Goal: Transaction & Acquisition: Purchase product/service

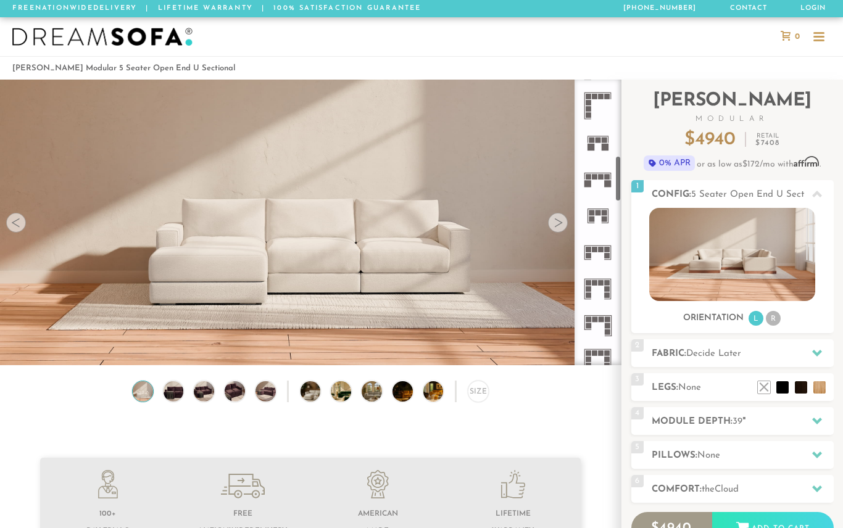
scroll to position [469, 0]
click at [588, 252] on rect at bounding box center [589, 255] width 6 height 6
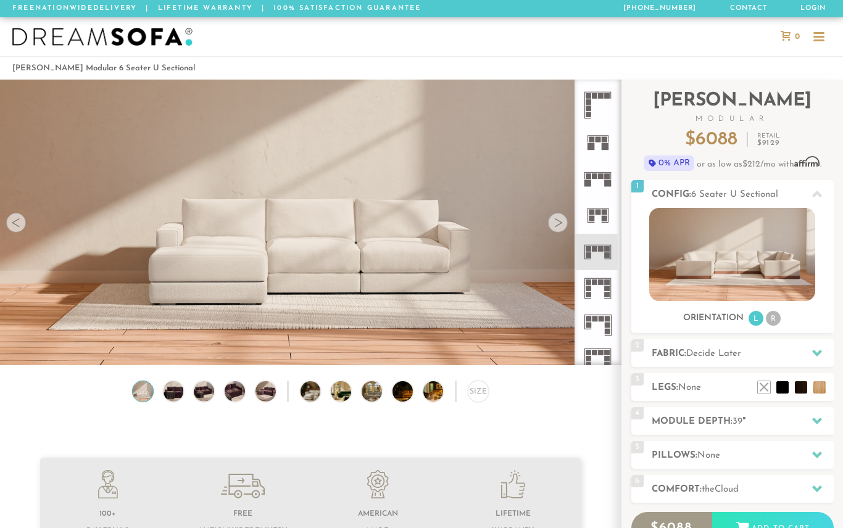
click at [601, 291] on icon at bounding box center [597, 288] width 36 height 36
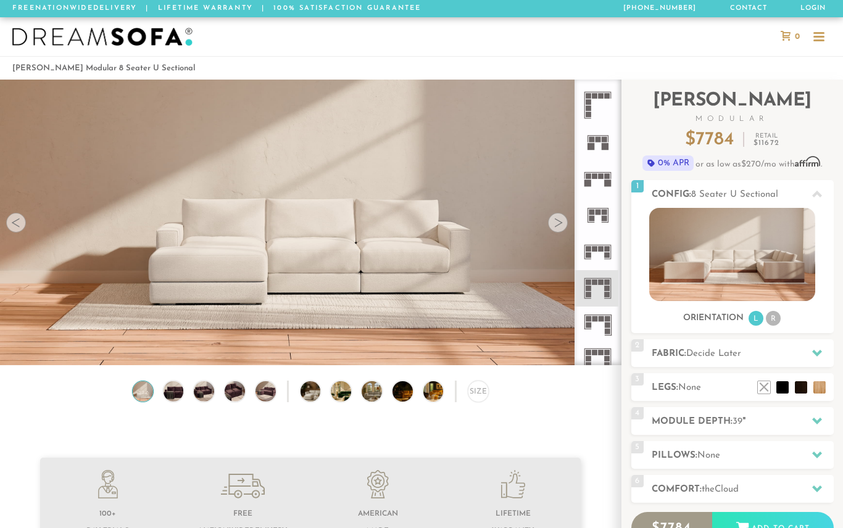
click at [716, 276] on img at bounding box center [732, 254] width 166 height 93
click at [717, 256] on img at bounding box center [732, 254] width 166 height 93
click at [716, 255] on img at bounding box center [732, 254] width 166 height 93
click at [701, 278] on img at bounding box center [732, 254] width 166 height 93
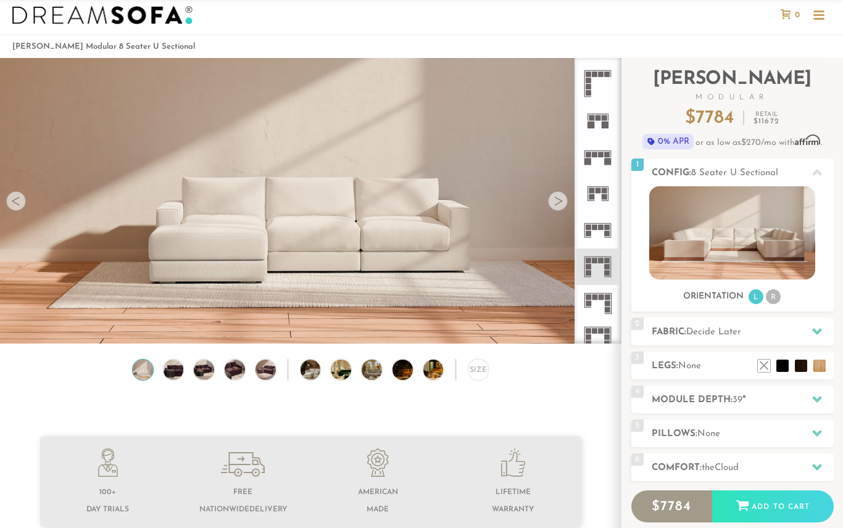
scroll to position [13, 0]
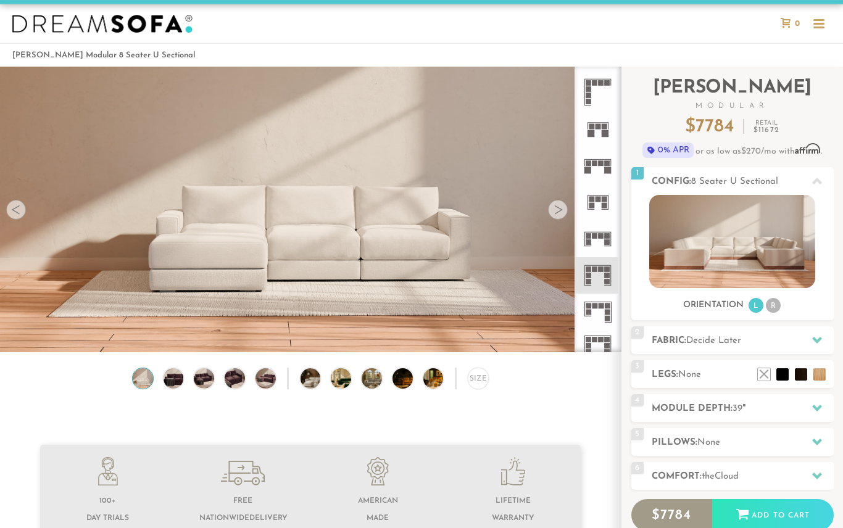
click at [564, 214] on div at bounding box center [558, 210] width 20 height 20
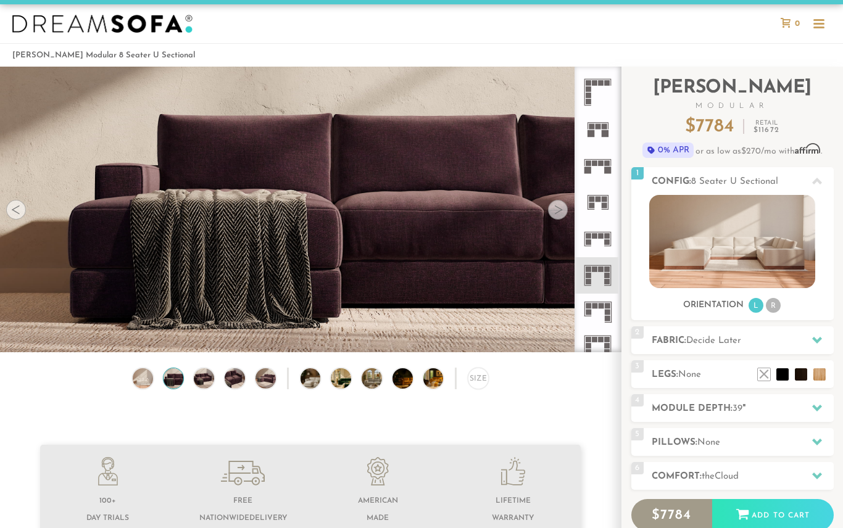
click at [556, 208] on div at bounding box center [558, 210] width 20 height 20
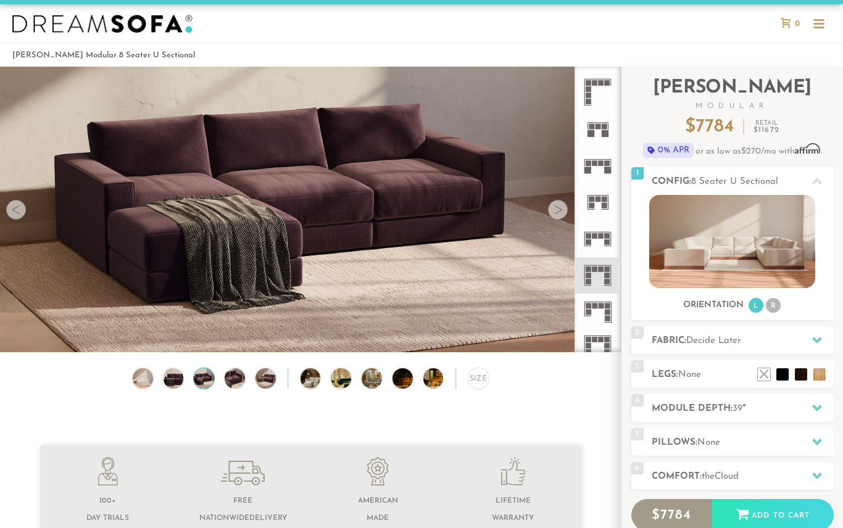
click at [556, 214] on div at bounding box center [558, 210] width 20 height 20
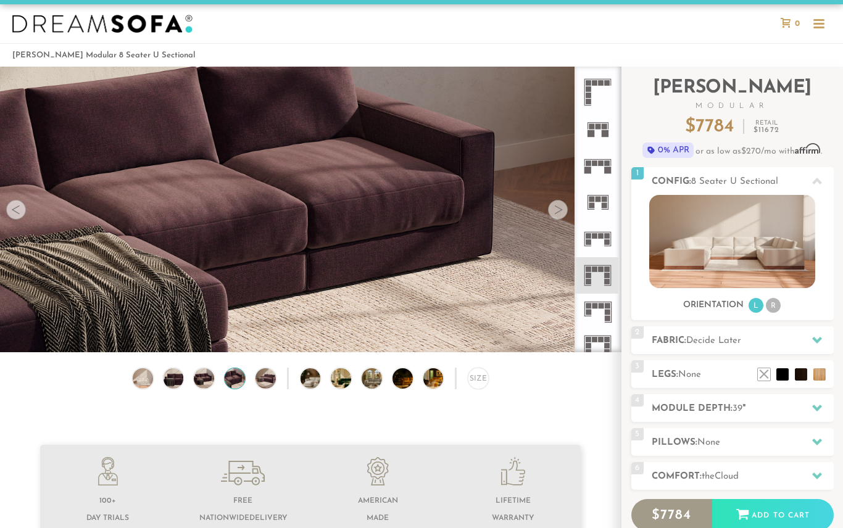
click at [556, 210] on div at bounding box center [558, 210] width 20 height 20
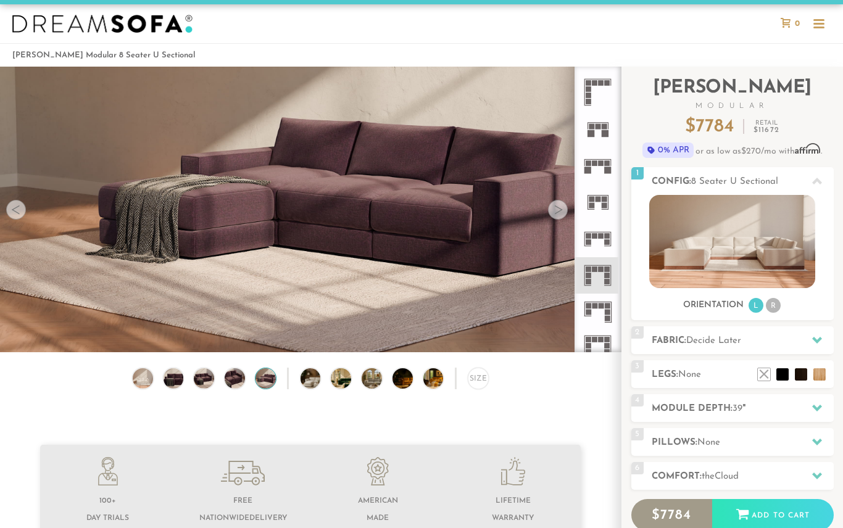
click at [679, 338] on h2 "Fabric: Decide Later" at bounding box center [743, 341] width 182 height 14
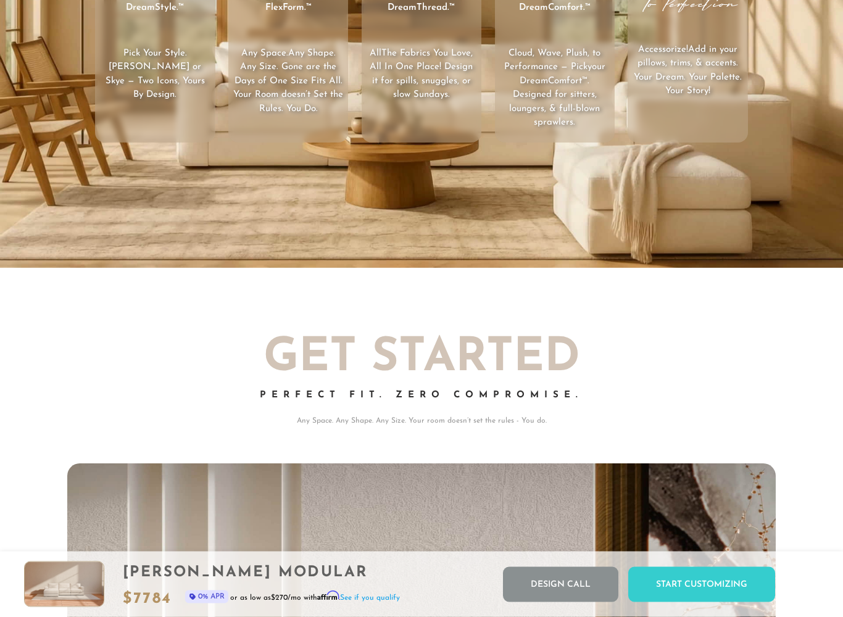
scroll to position [0, 0]
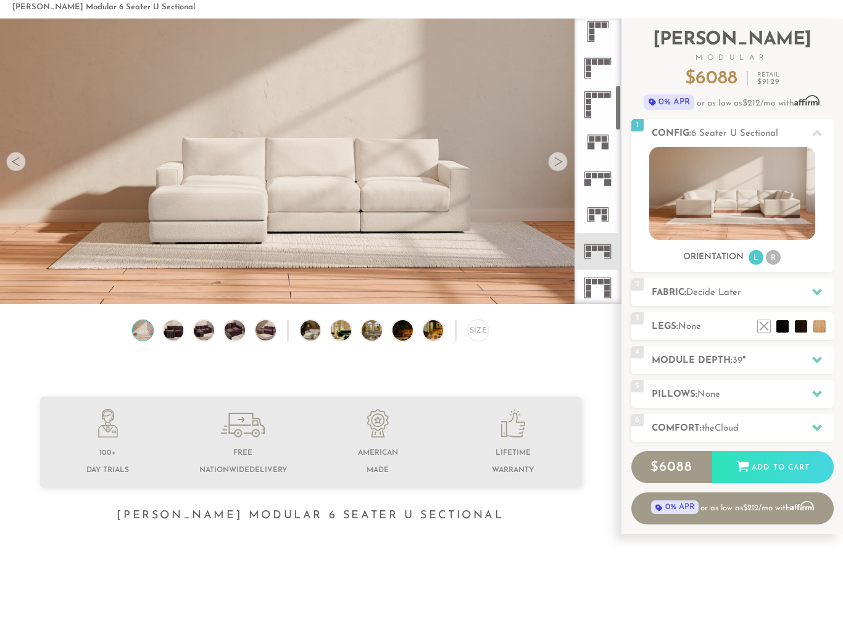
scroll to position [415, 0]
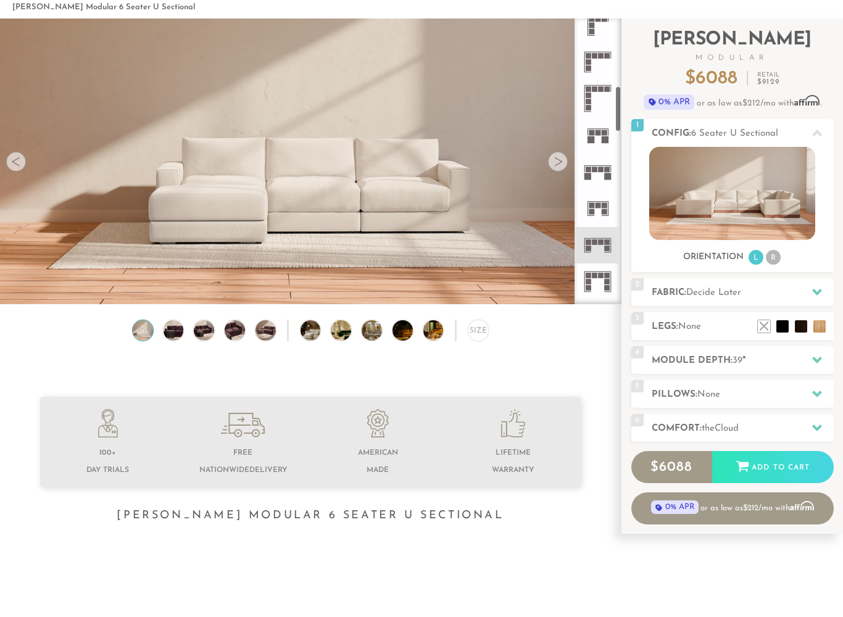
click at [587, 96] on rect at bounding box center [589, 96] width 6 height 6
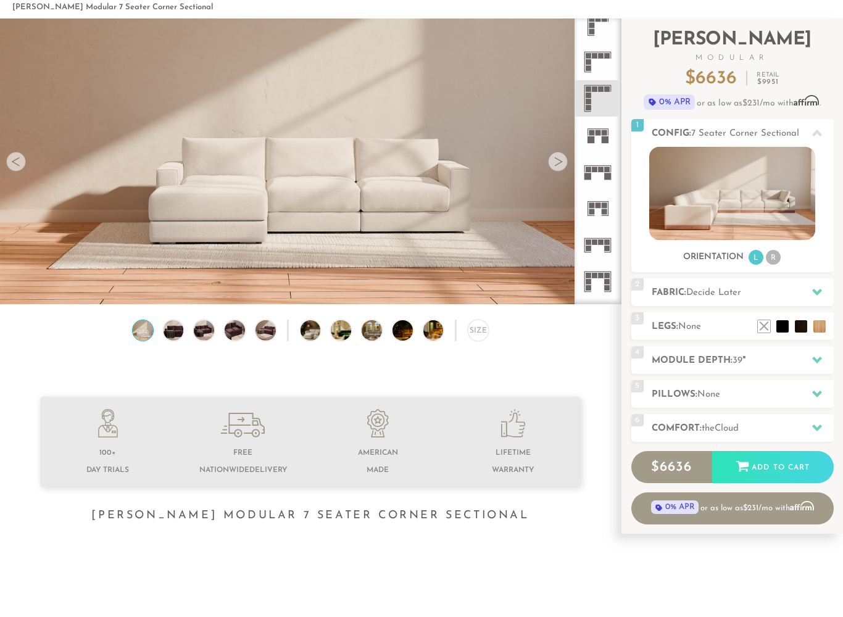
click at [605, 273] on rect at bounding box center [608, 276] width 6 height 6
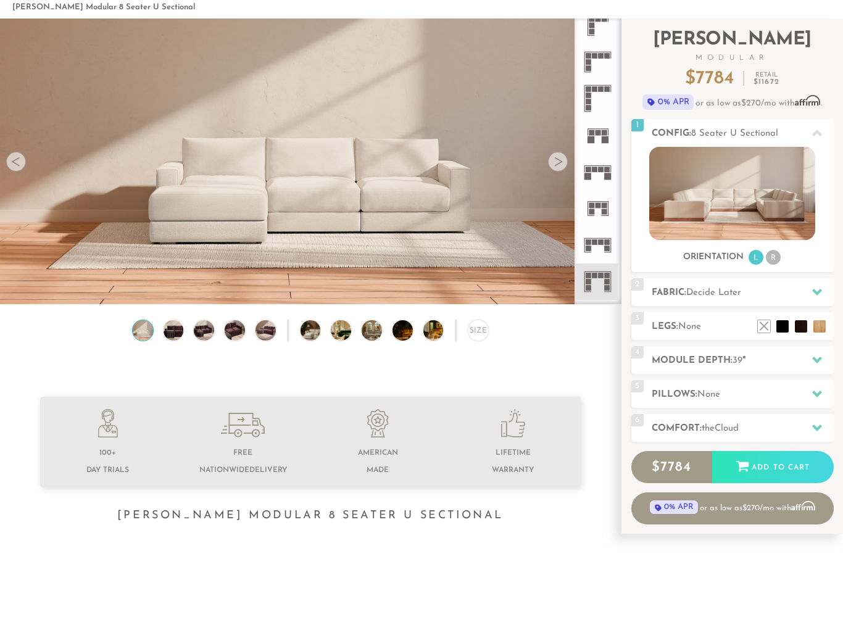
click at [823, 292] on div at bounding box center [817, 292] width 26 height 25
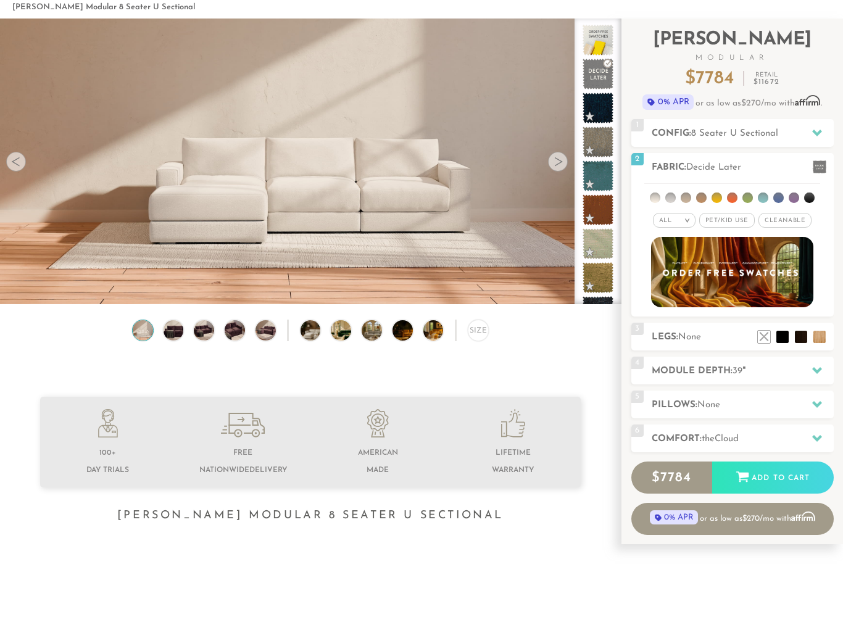
click at [766, 201] on li at bounding box center [763, 198] width 10 height 10
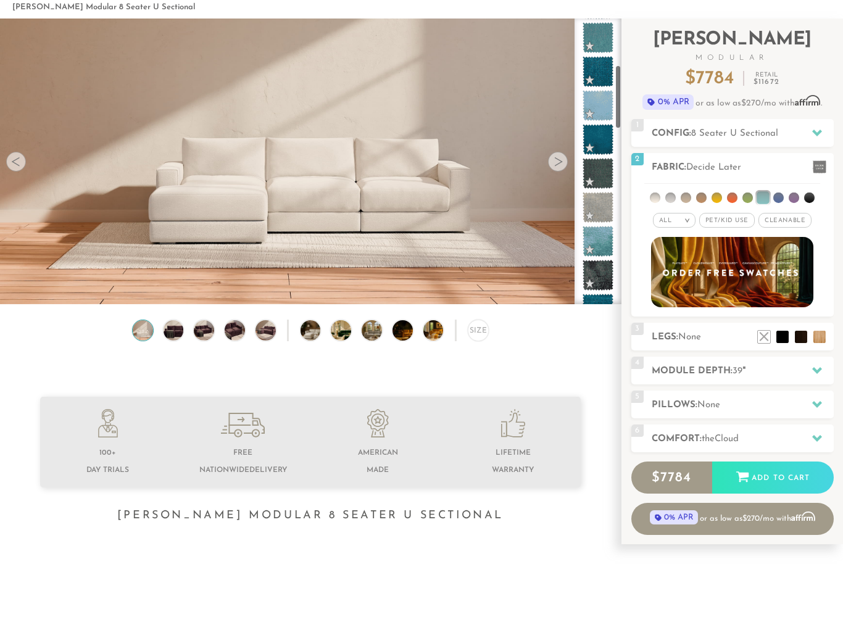
scroll to position [208, 0]
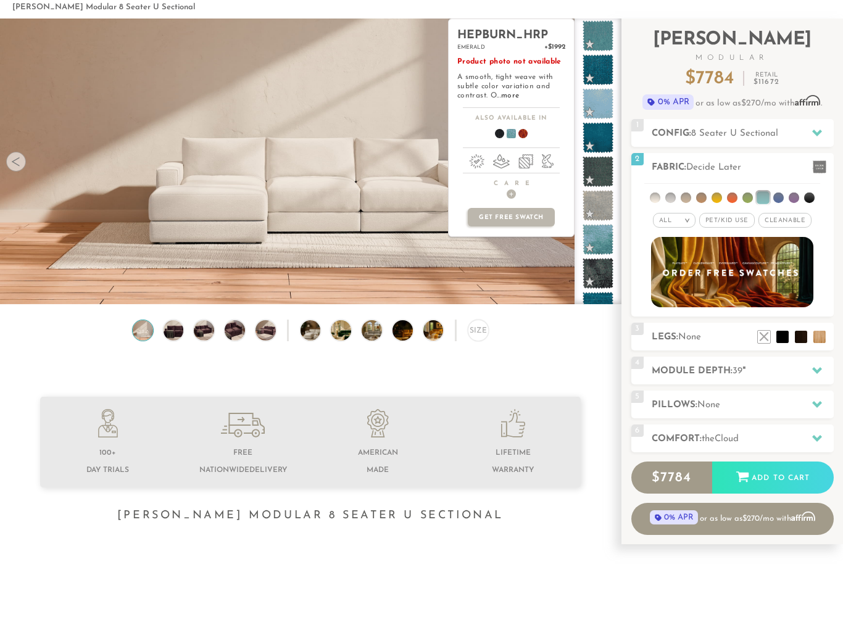
click at [825, 442] on div at bounding box center [817, 438] width 26 height 25
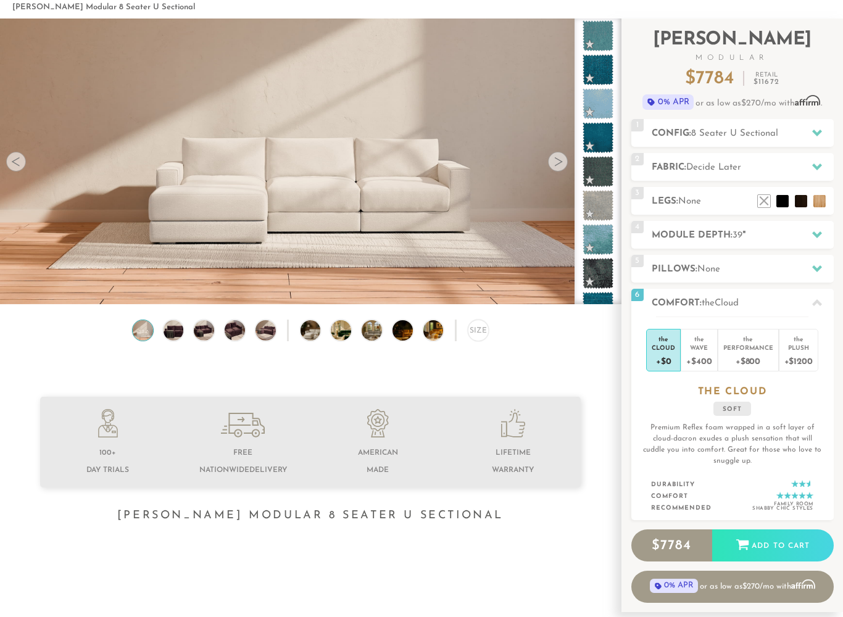
click at [699, 356] on div "+$400" at bounding box center [698, 361] width 25 height 18
click at [763, 357] on div "+$800" at bounding box center [748, 361] width 50 height 18
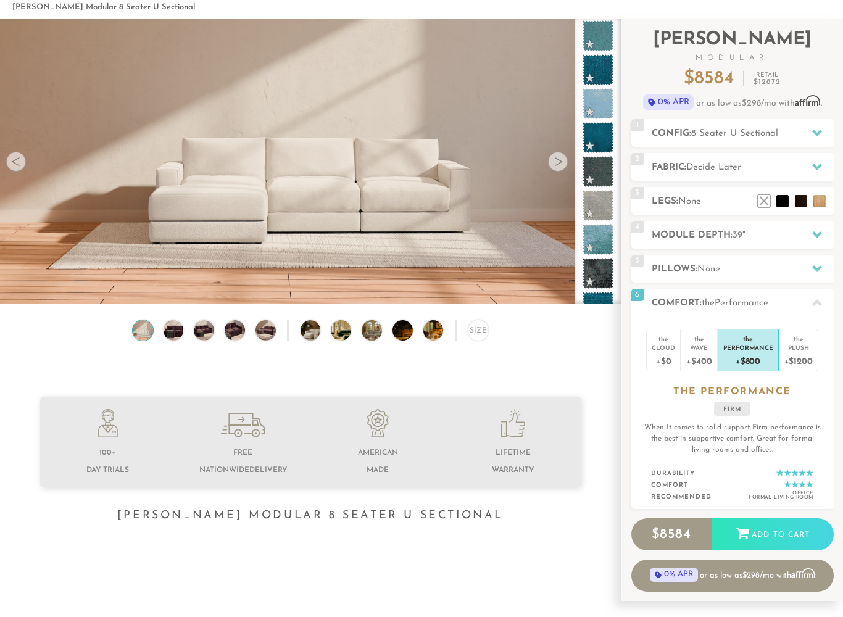
click at [697, 355] on div "+$400" at bounding box center [698, 361] width 25 height 18
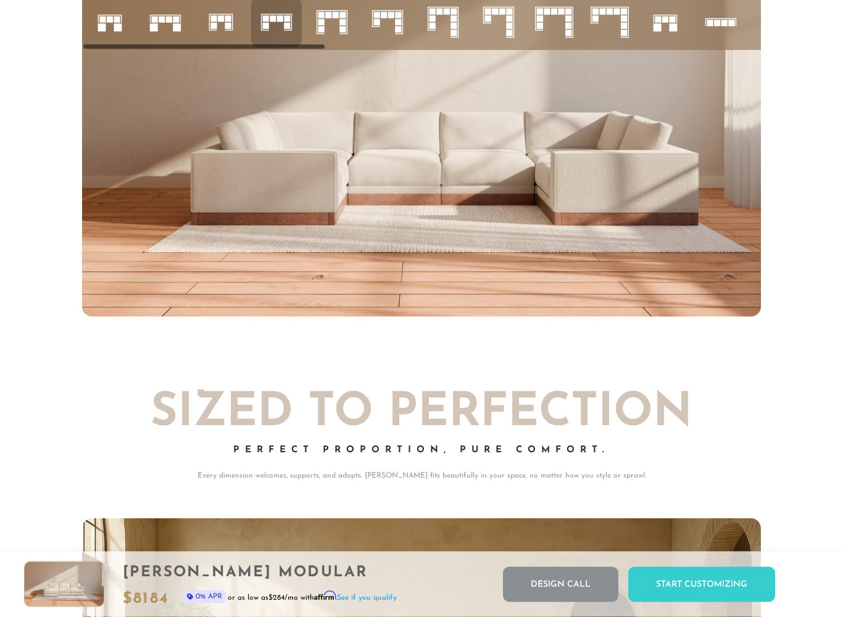
scroll to position [4780, 0]
click at [621, 9] on rect at bounding box center [624, 11] width 6 height 6
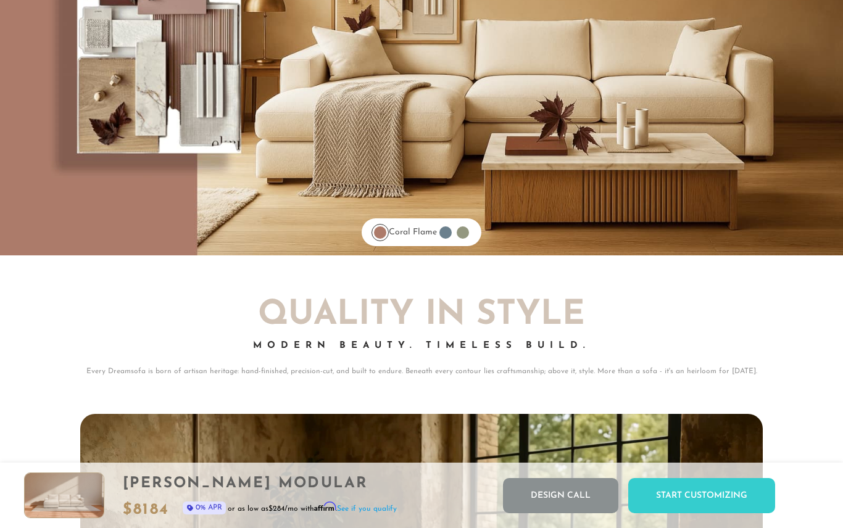
scroll to position [9769, 0]
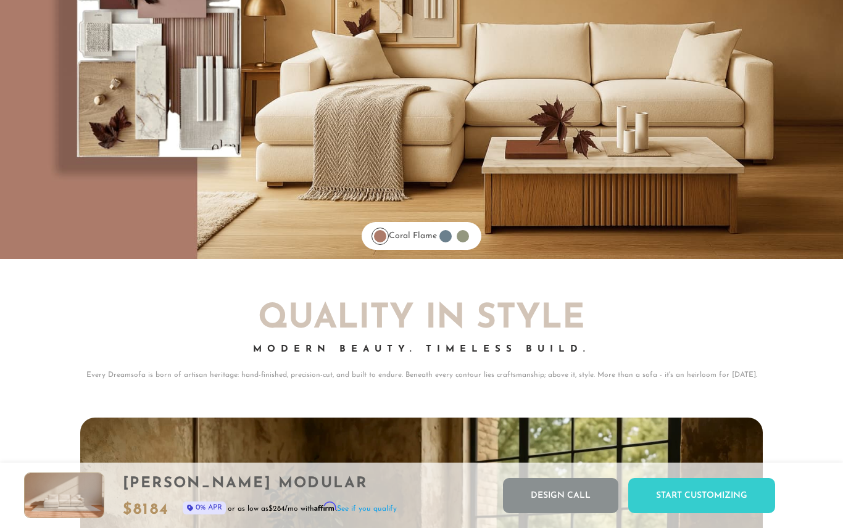
click at [444, 236] on div at bounding box center [445, 236] width 17 height 17
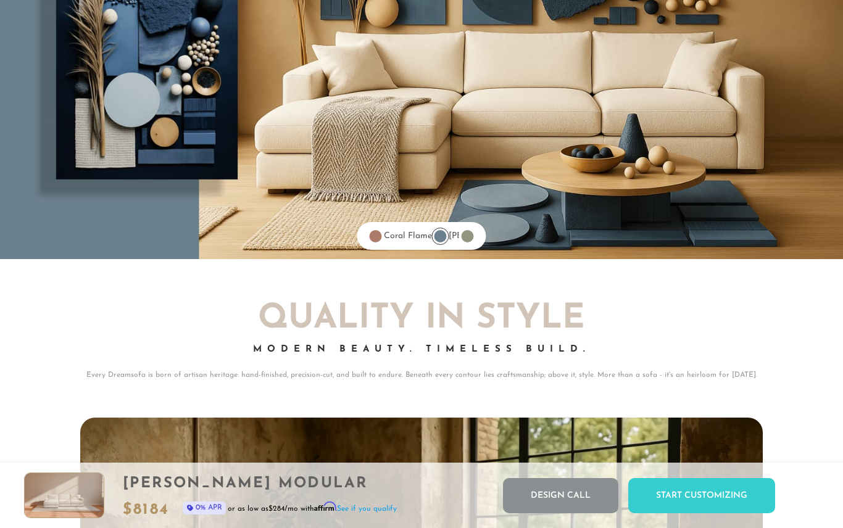
click at [444, 236] on div at bounding box center [440, 236] width 12 height 12
click at [450, 238] on div "[PERSON_NAME]" at bounding box center [435, 236] width 44 height 17
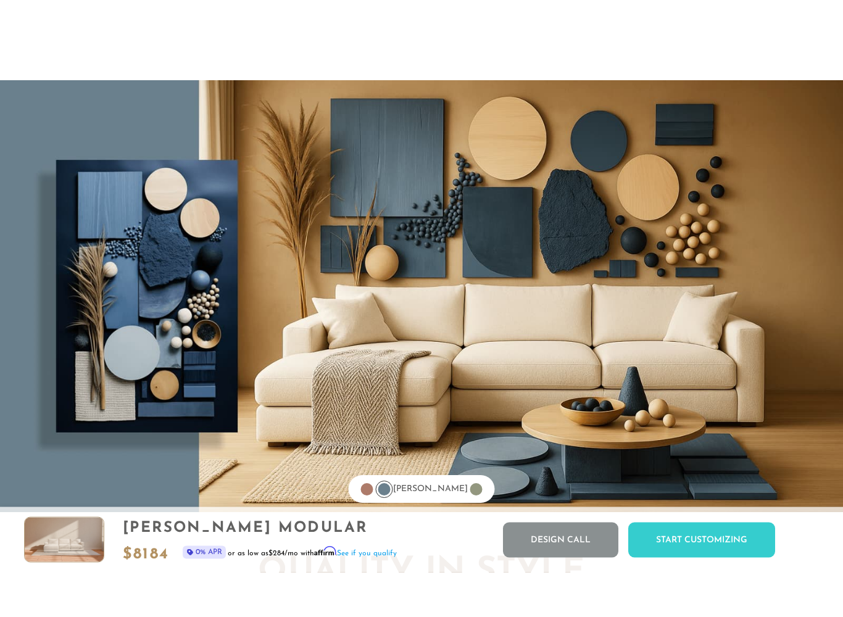
scroll to position [9574, 0]
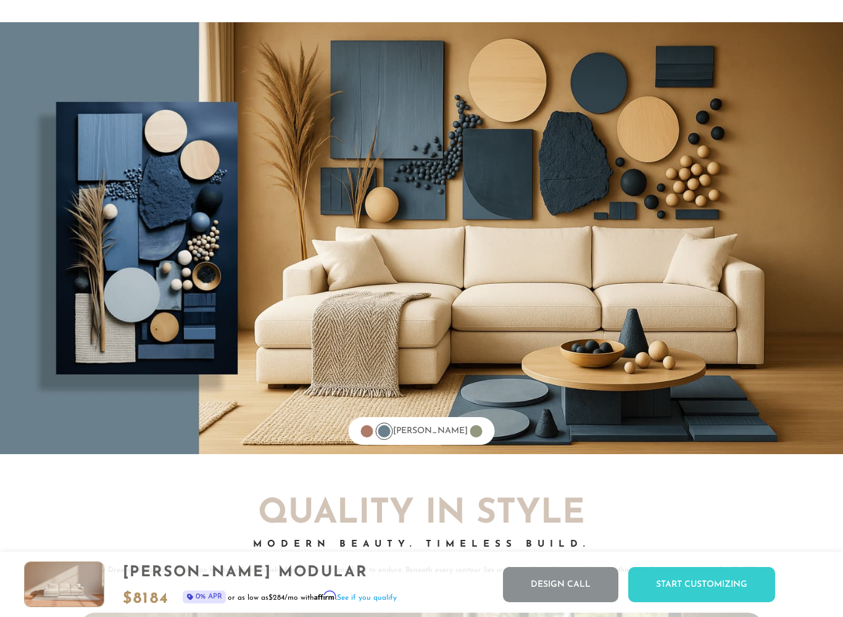
click at [470, 433] on div at bounding box center [476, 431] width 12 height 12
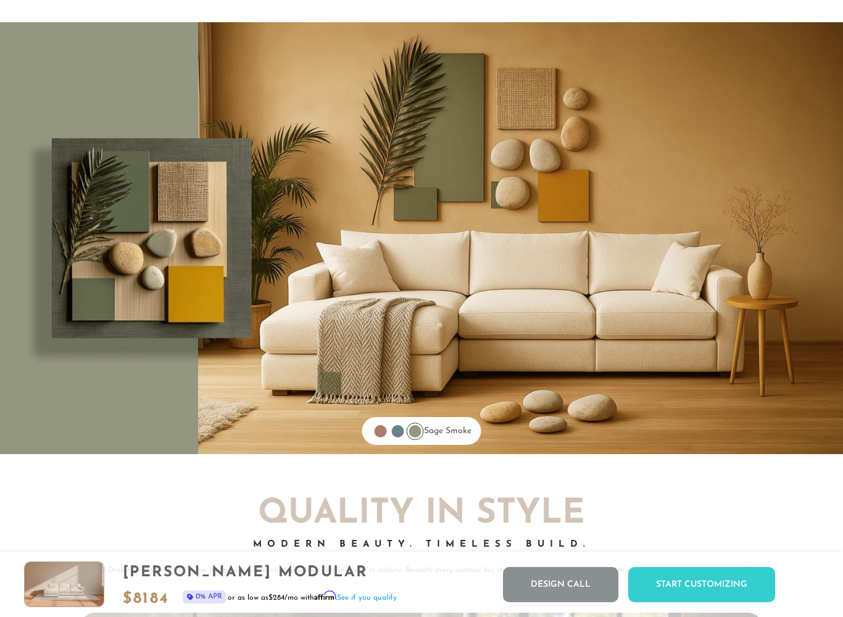
click at [398, 425] on link "[PERSON_NAME]" at bounding box center [397, 430] width 17 height 17
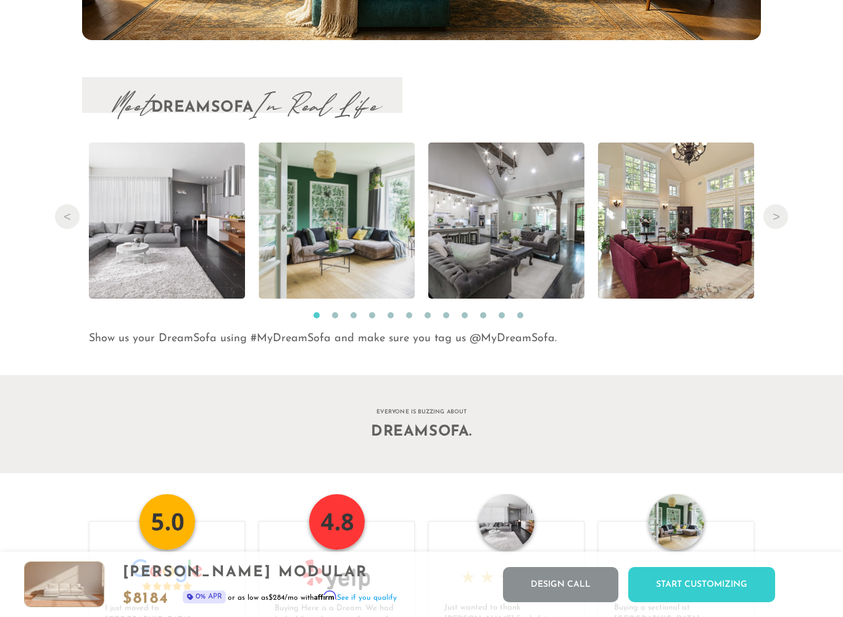
scroll to position [12361, 0]
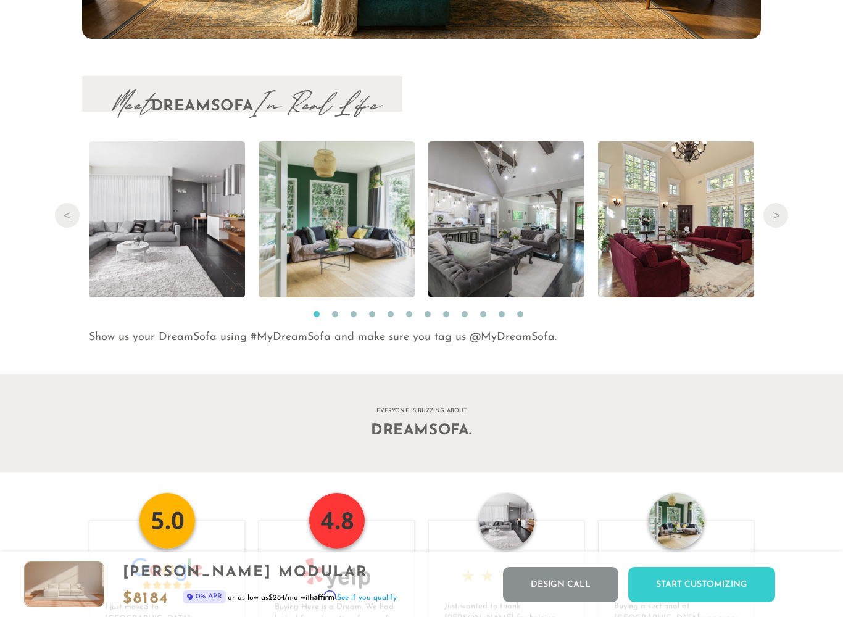
click at [488, 251] on img at bounding box center [506, 219] width 234 height 156
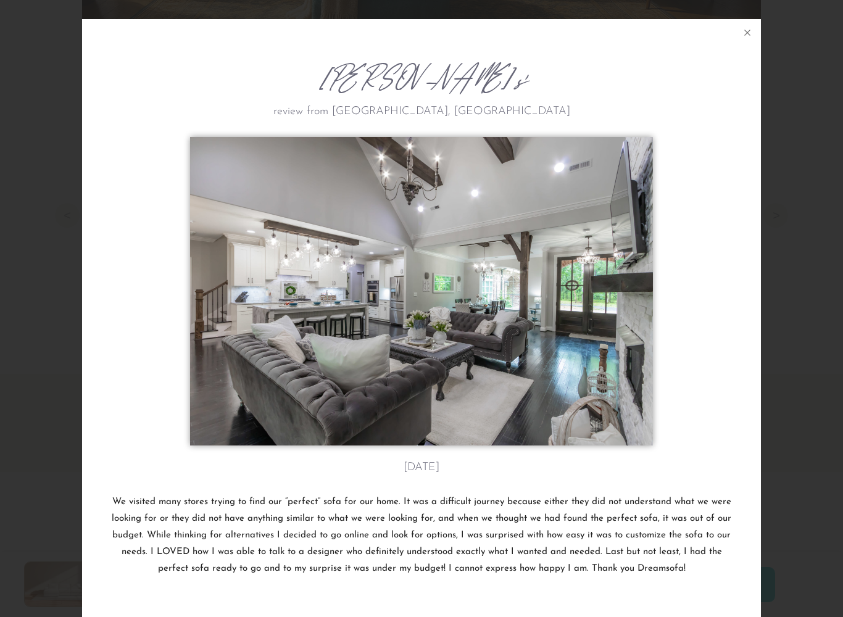
click at [750, 44] on button at bounding box center [747, 32] width 27 height 27
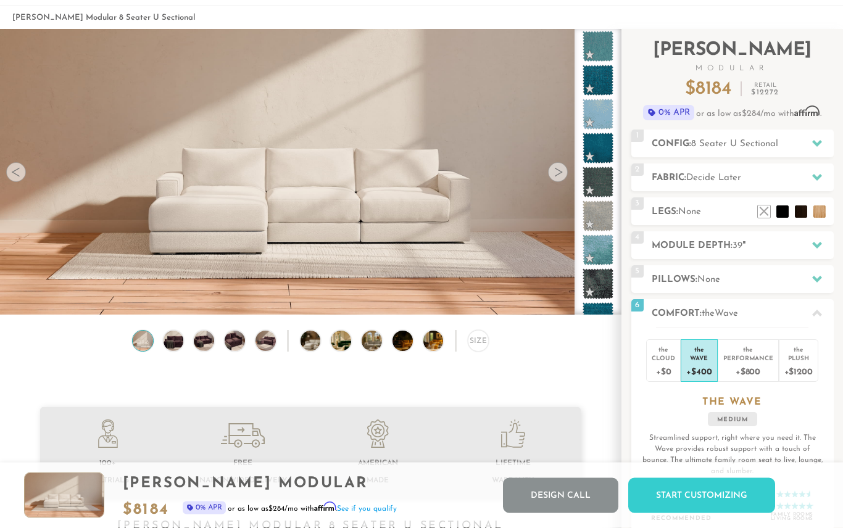
scroll to position [0, 0]
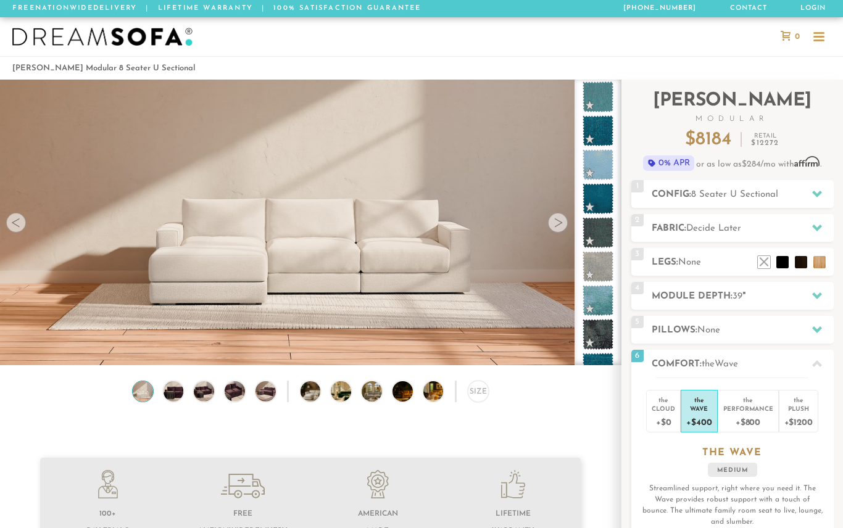
click at [824, 35] on div at bounding box center [818, 37] width 23 height 23
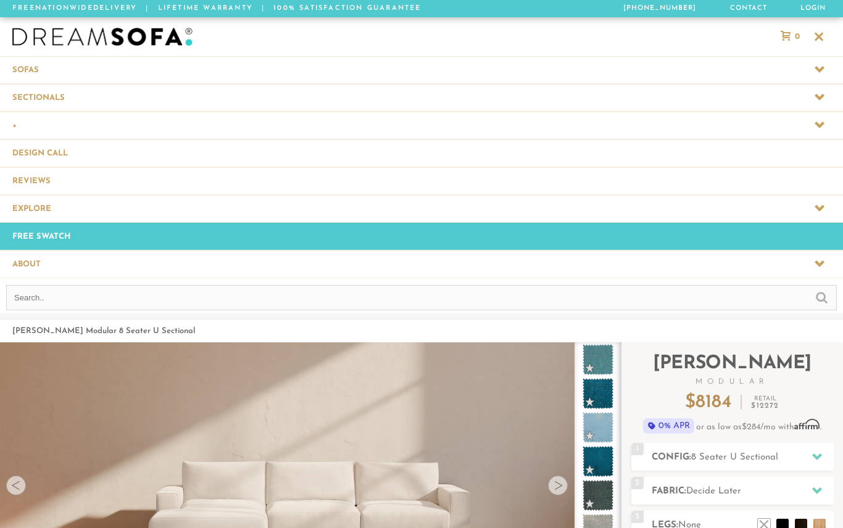
scroll to position [13772, 843]
click at [29, 92] on span at bounding box center [421, 97] width 843 height 27
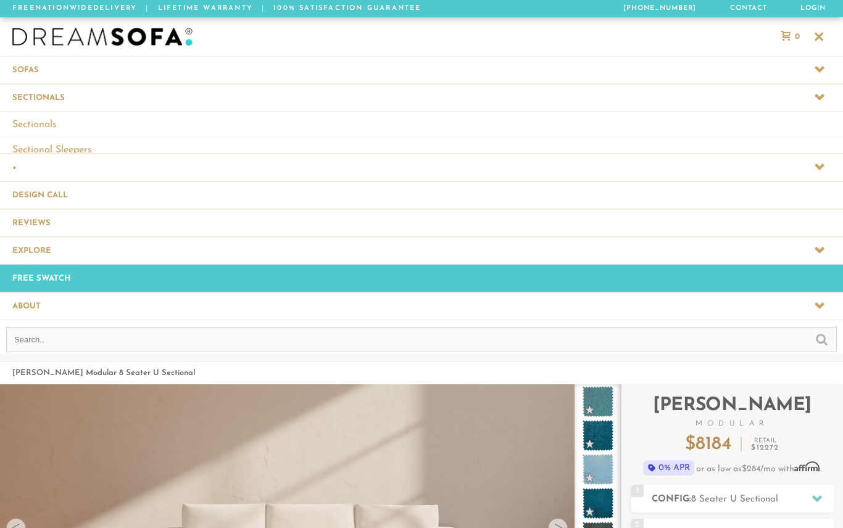
scroll to position [1, 1]
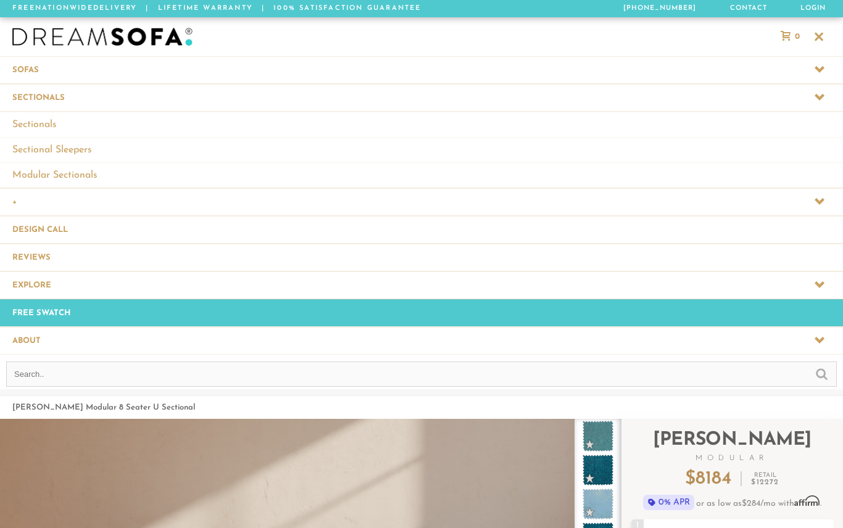
click at [29, 175] on link "Modular Sectionals" at bounding box center [421, 174] width 843 height 25
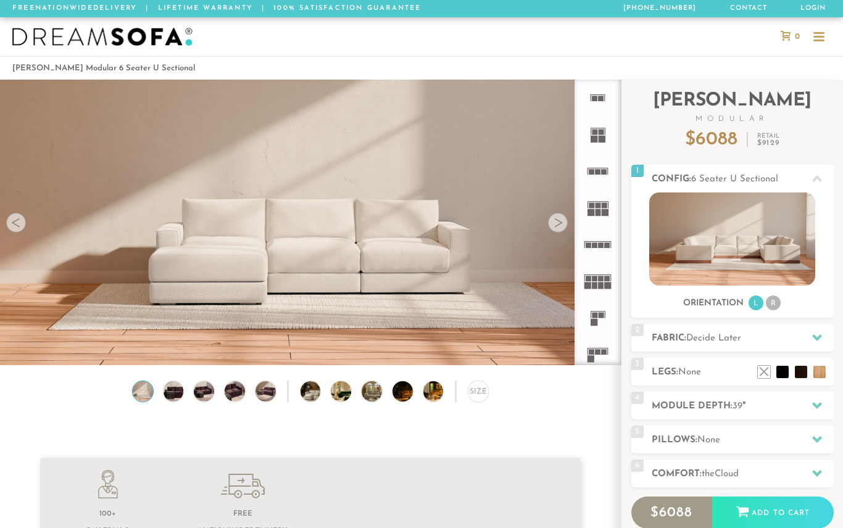
scroll to position [13418, 843]
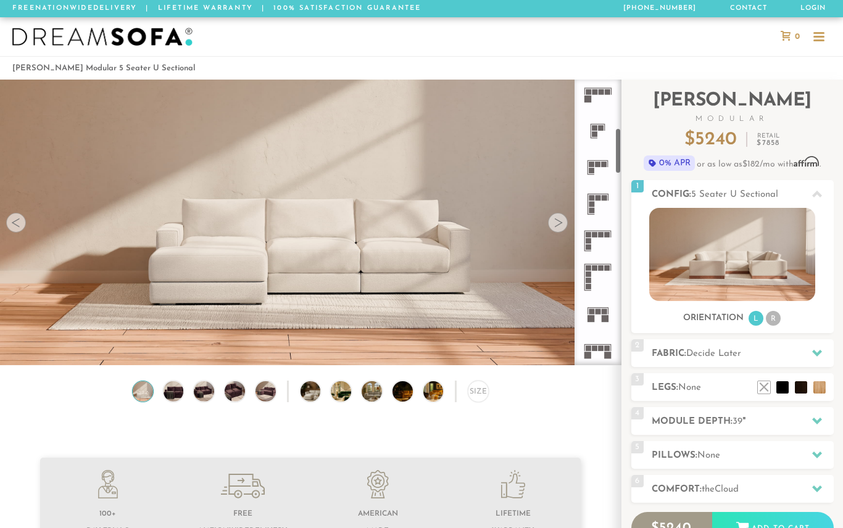
scroll to position [297, 0]
click at [597, 314] on icon at bounding box center [597, 313] width 36 height 36
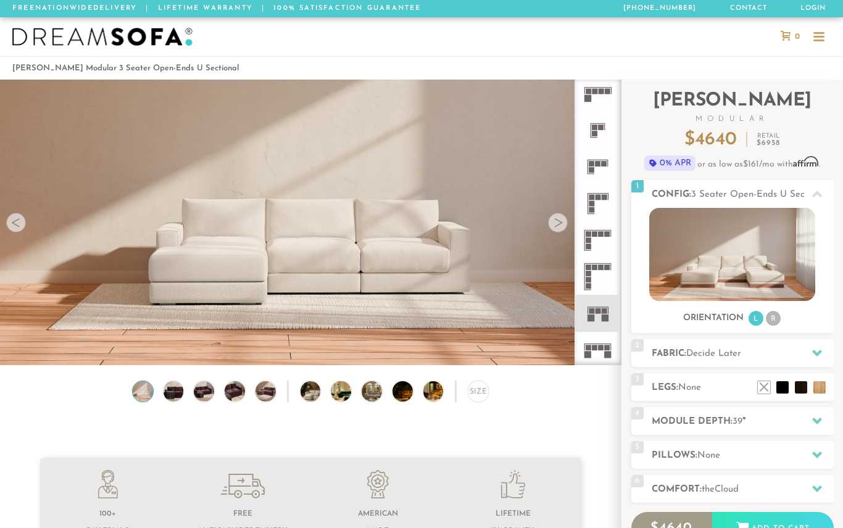
click at [593, 350] on rect at bounding box center [595, 348] width 6 height 6
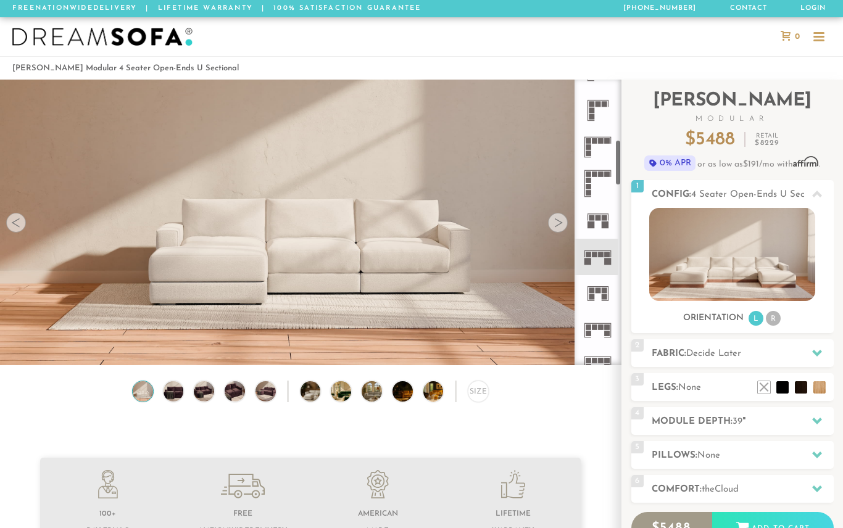
scroll to position [406, 0]
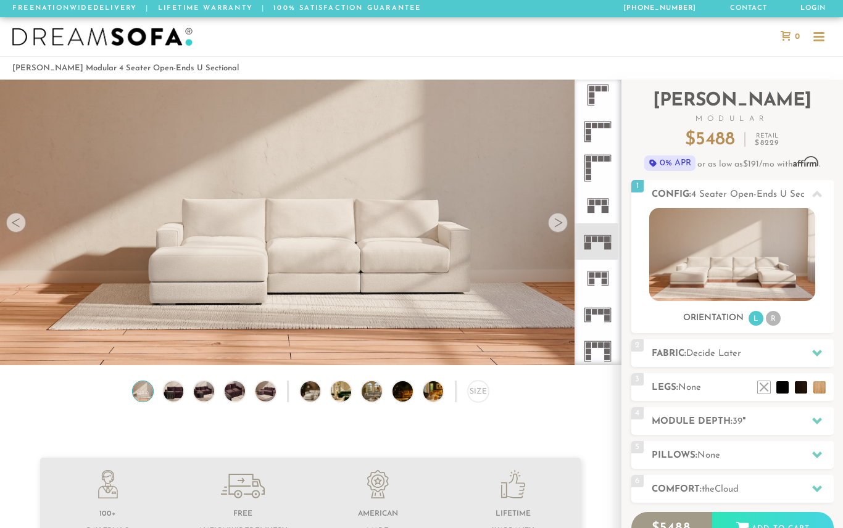
click at [593, 310] on rect at bounding box center [595, 312] width 6 height 6
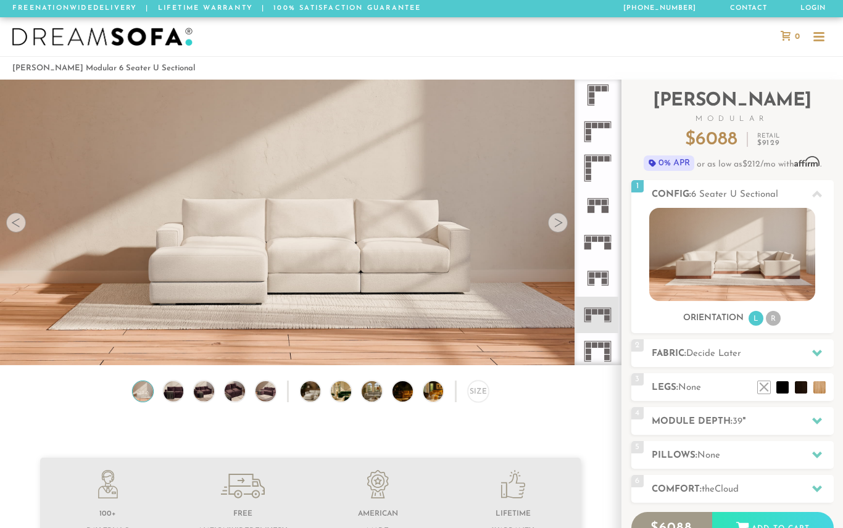
click at [593, 279] on rect at bounding box center [592, 282] width 6 height 6
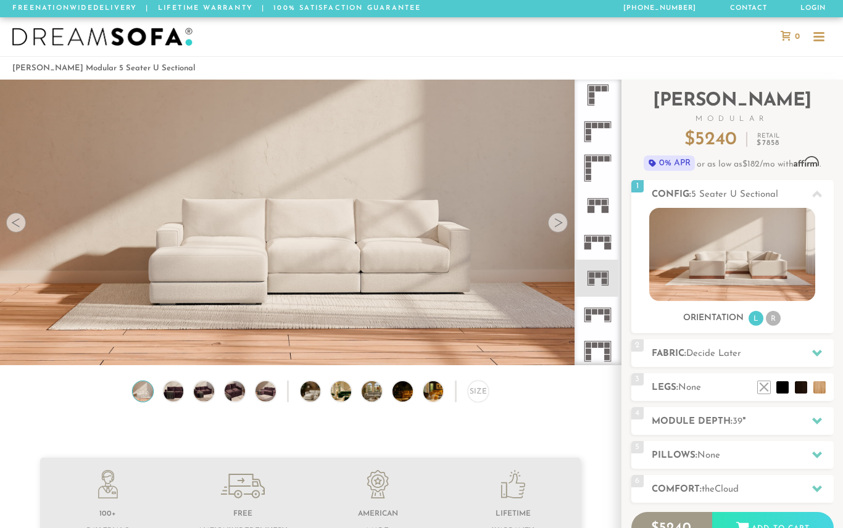
click at [819, 352] on icon at bounding box center [817, 353] width 10 height 7
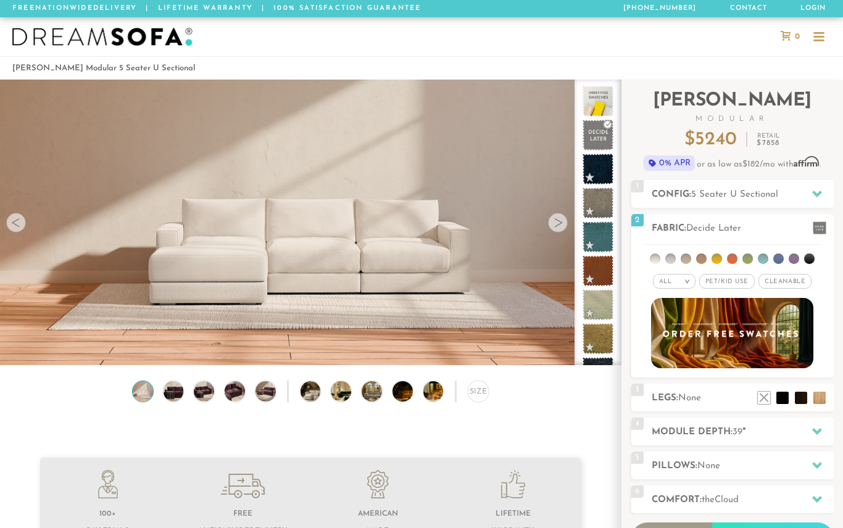
click at [748, 260] on li at bounding box center [747, 259] width 10 height 10
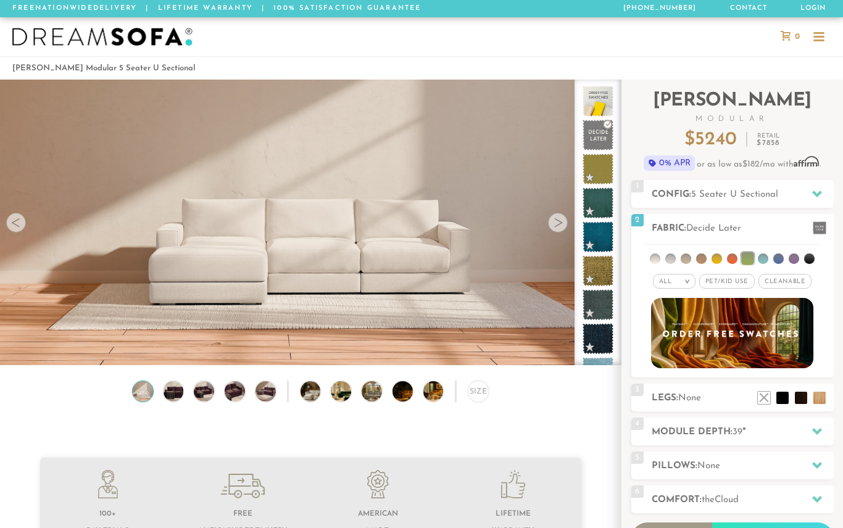
click at [765, 260] on li at bounding box center [763, 259] width 10 height 10
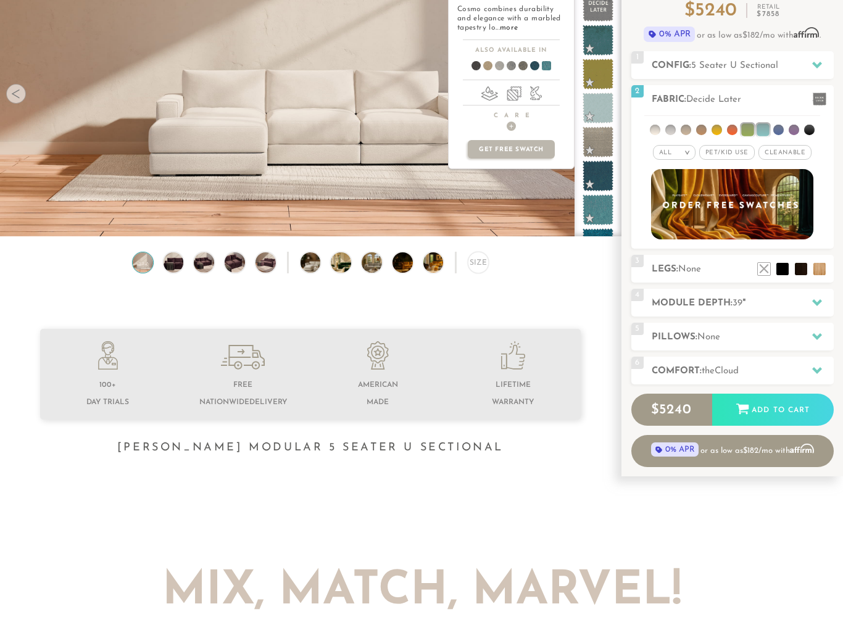
scroll to position [129, 0]
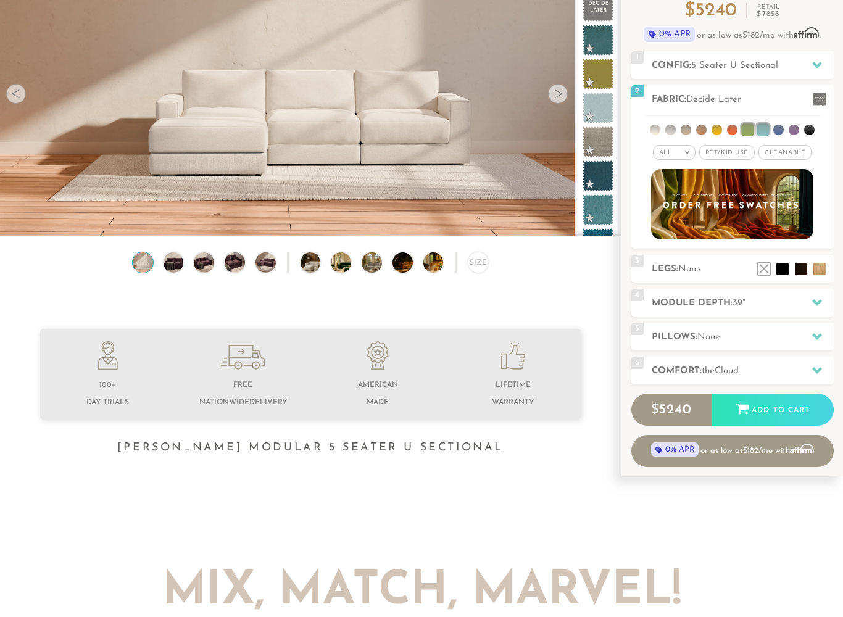
click at [823, 301] on div at bounding box center [817, 302] width 26 height 25
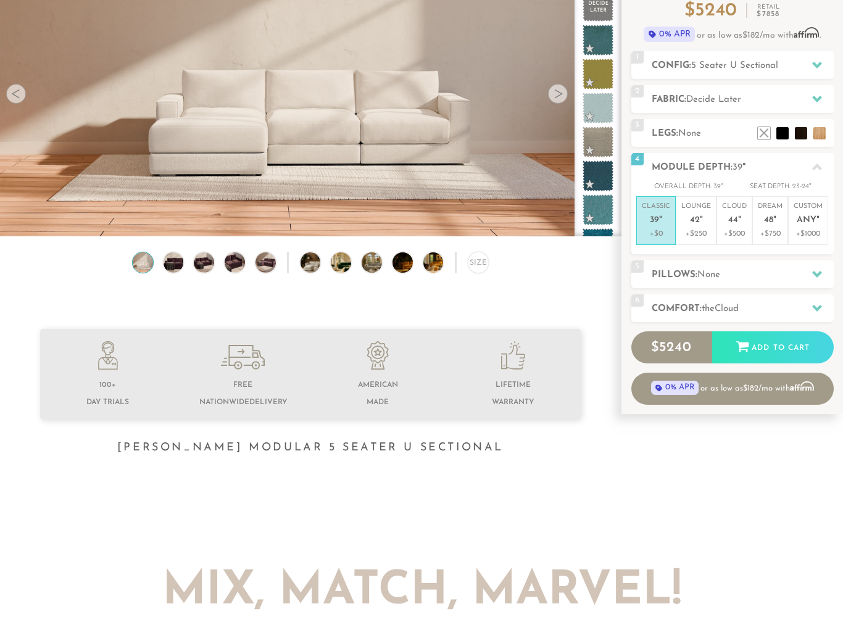
click at [702, 224] on p "Lounge 42 "" at bounding box center [696, 215] width 30 height 27
click at [820, 272] on icon at bounding box center [817, 274] width 10 height 7
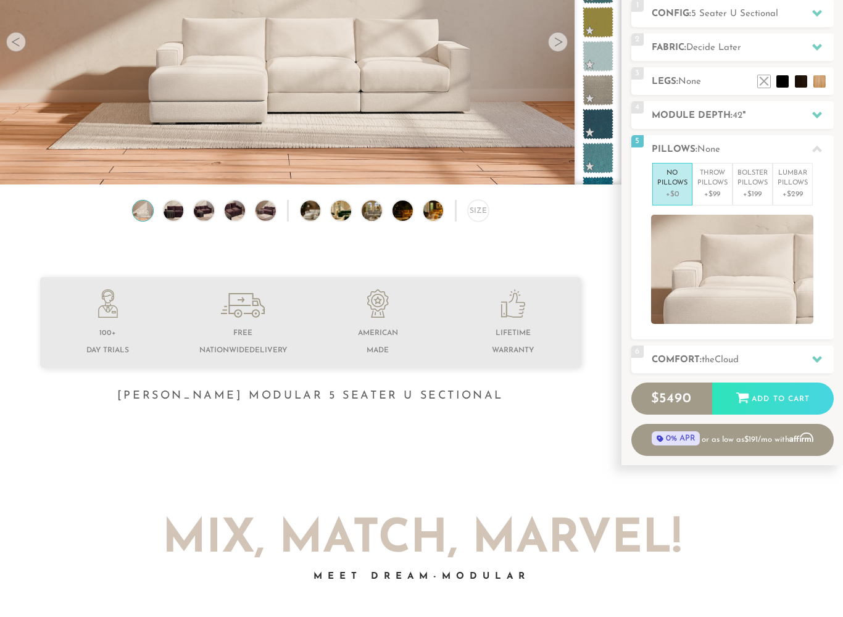
scroll to position [181, 0]
click at [821, 360] on icon at bounding box center [817, 359] width 10 height 10
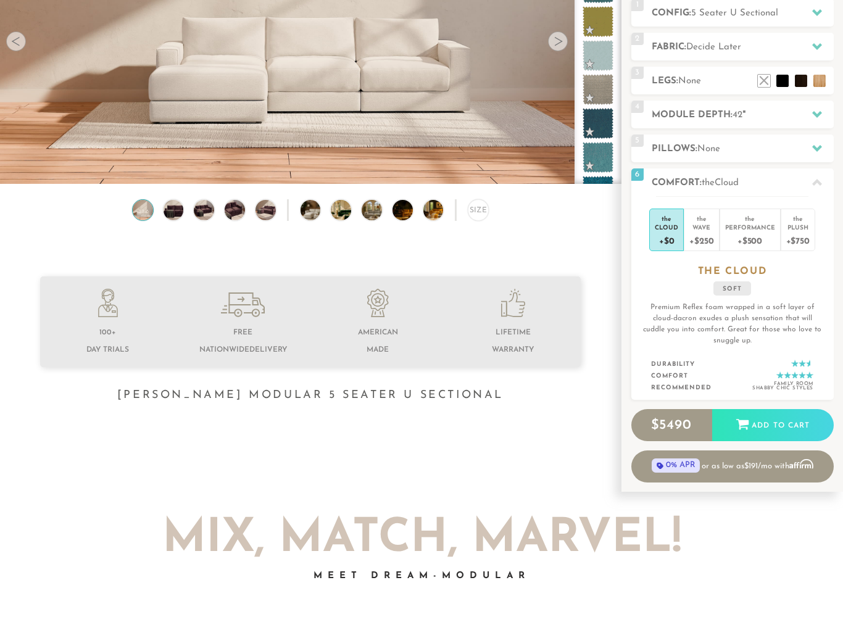
click at [707, 228] on div "Wave" at bounding box center [701, 227] width 24 height 9
click at [673, 242] on div "+$0" at bounding box center [666, 240] width 23 height 18
click at [705, 228] on div "Wave" at bounding box center [701, 227] width 24 height 9
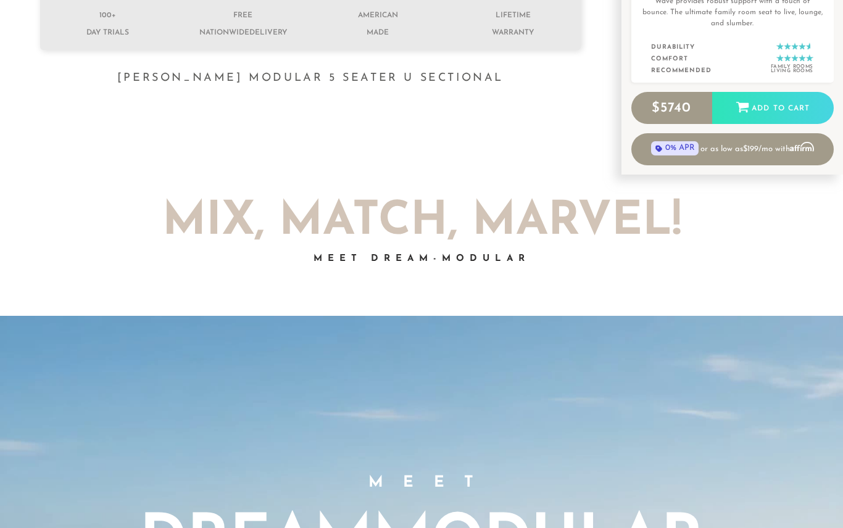
scroll to position [486, 0]
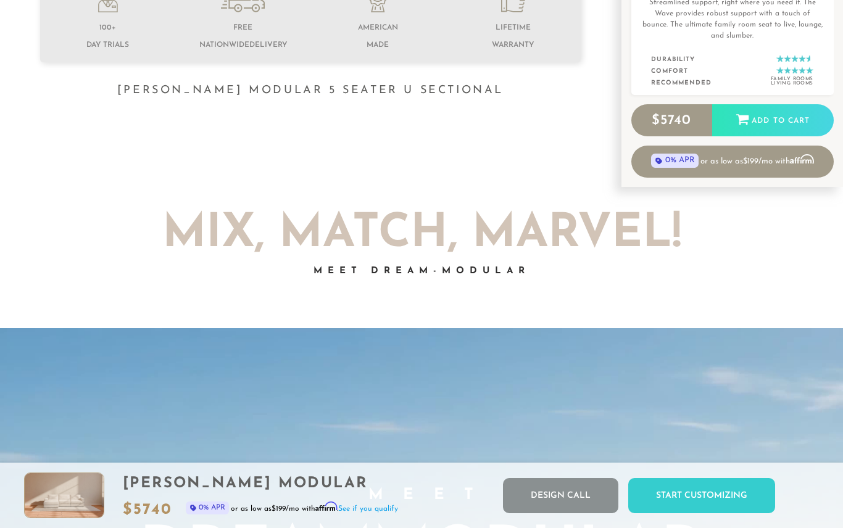
click at [780, 112] on div "Add to Cart" at bounding box center [773, 120] width 122 height 33
